Goal: Obtain resource: Obtain resource

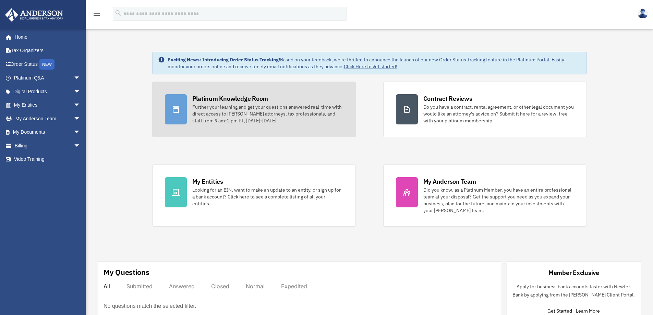
click at [224, 116] on div "Further your learning and get your questions answered real-time with direct acc…" at bounding box center [267, 113] width 151 height 21
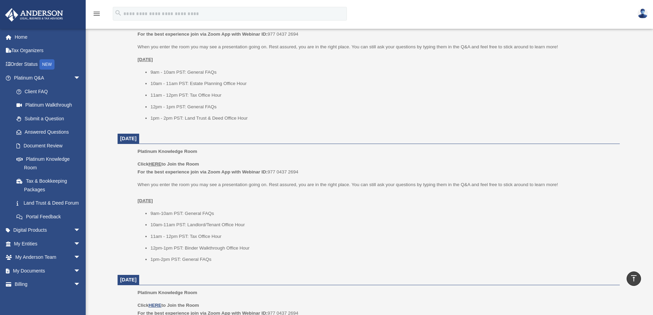
scroll to position [171, 0]
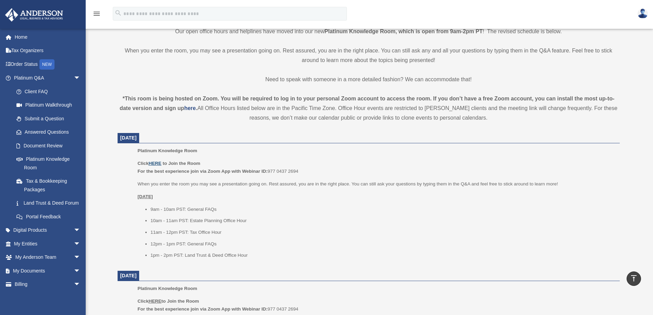
click at [158, 164] on u "HERE" at bounding box center [154, 163] width 13 height 5
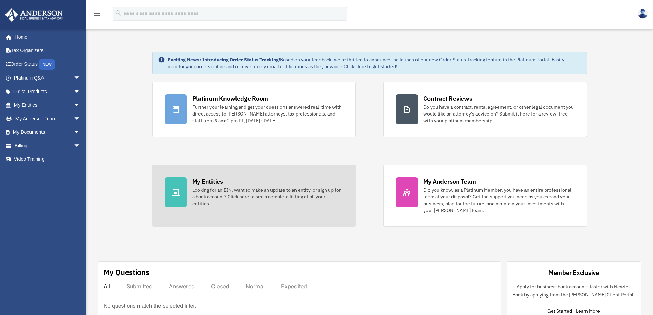
click at [218, 197] on div "Looking for an EIN, want to make an update to an entity, or sign up for a bank …" at bounding box center [267, 196] width 151 height 21
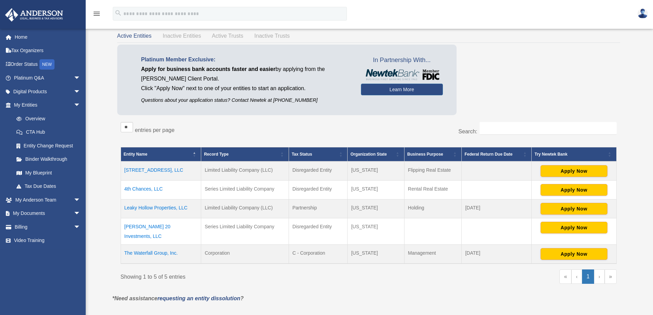
scroll to position [69, 0]
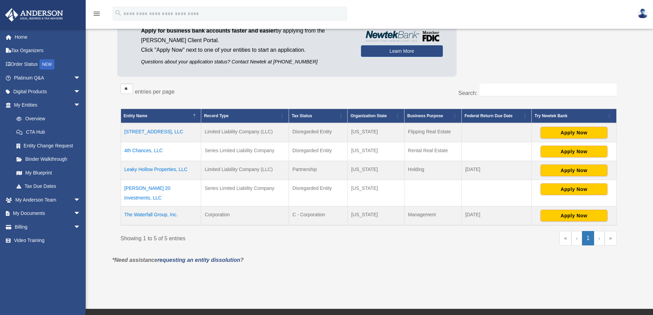
click at [149, 151] on td "4th Chances, LLC" at bounding box center [161, 151] width 80 height 19
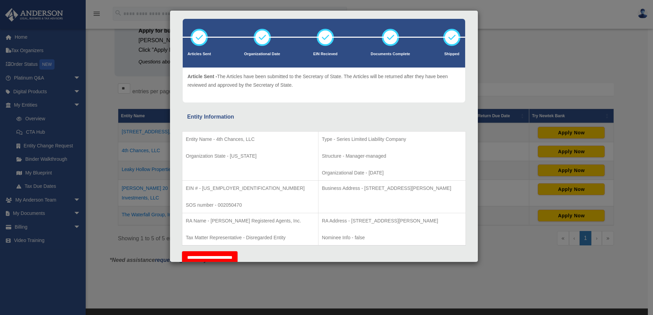
scroll to position [0, 0]
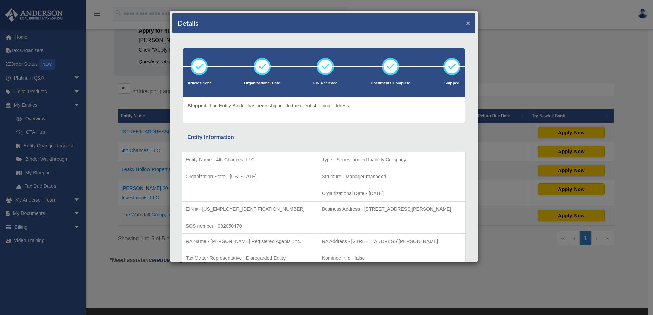
click at [465, 22] on button "×" at bounding box center [467, 22] width 4 height 7
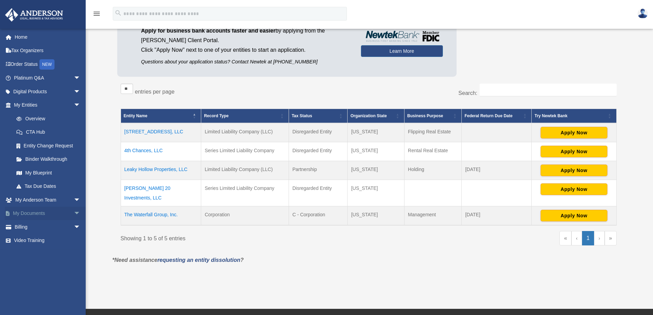
click at [27, 212] on link "My Documents arrow_drop_down" at bounding box center [48, 214] width 86 height 14
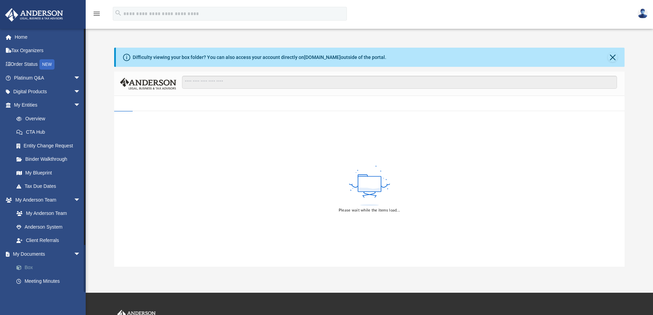
click at [28, 268] on link "Box" at bounding box center [50, 268] width 81 height 14
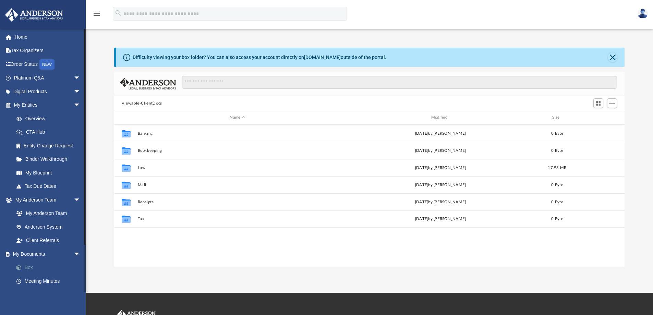
scroll to position [151, 505]
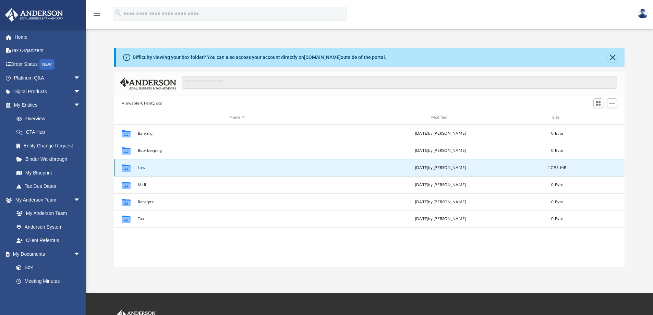
click at [142, 167] on button "Law" at bounding box center [237, 167] width 200 height 4
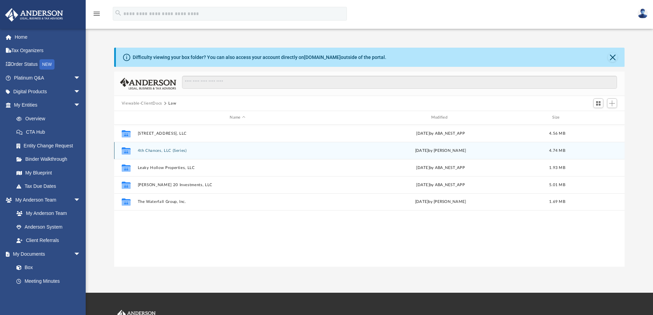
click at [155, 153] on div "Collaborated Folder 4th Chances, LLC (Series) [DATE] by [PERSON_NAME] 4.74 MB" at bounding box center [369, 150] width 510 height 17
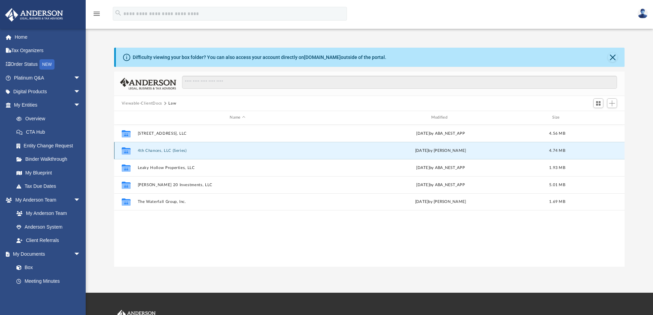
click at [150, 150] on button "4th Chances, LLC (Series)" at bounding box center [237, 150] width 200 height 4
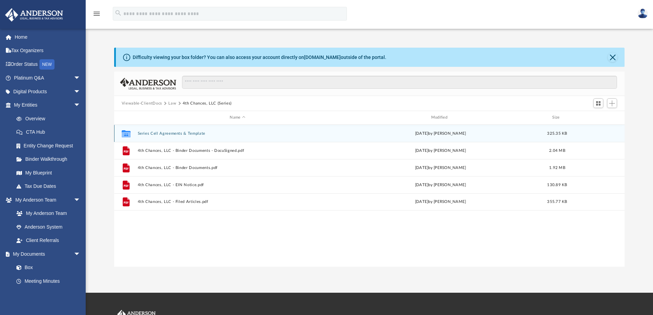
click at [163, 131] on button "Series Cell Agreements & Template" at bounding box center [237, 133] width 200 height 4
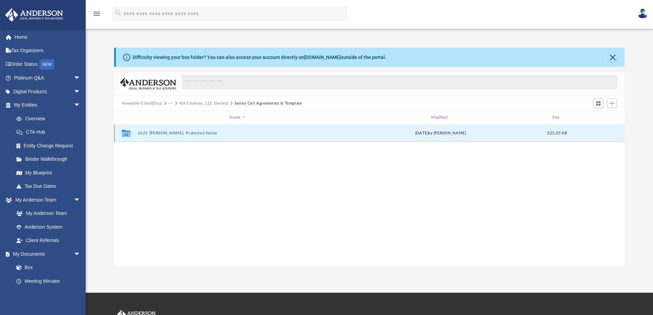
click at [164, 132] on button "2621 [PERSON_NAME], Protected Series" at bounding box center [237, 133] width 200 height 4
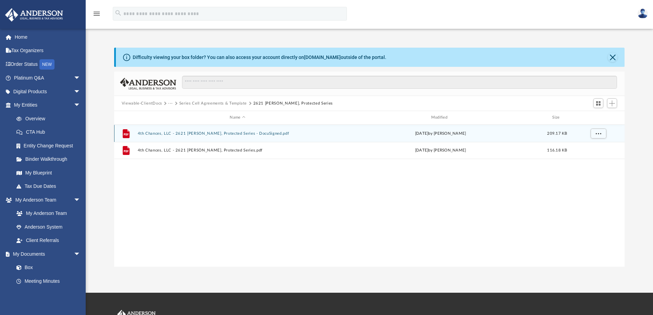
click at [174, 134] on button "4th Chances, LLC - 2621 [PERSON_NAME], Protected Series - DocuSigned.pdf" at bounding box center [237, 133] width 200 height 4
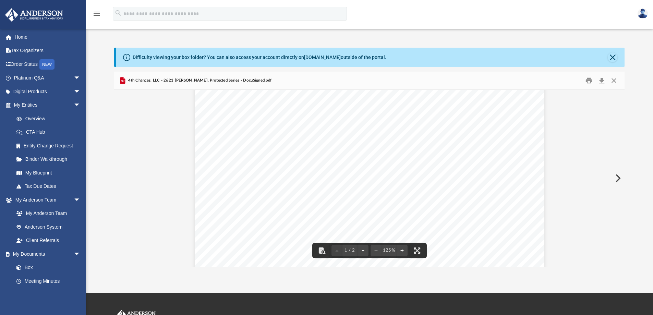
scroll to position [0, 0]
